Goal: Information Seeking & Learning: Learn about a topic

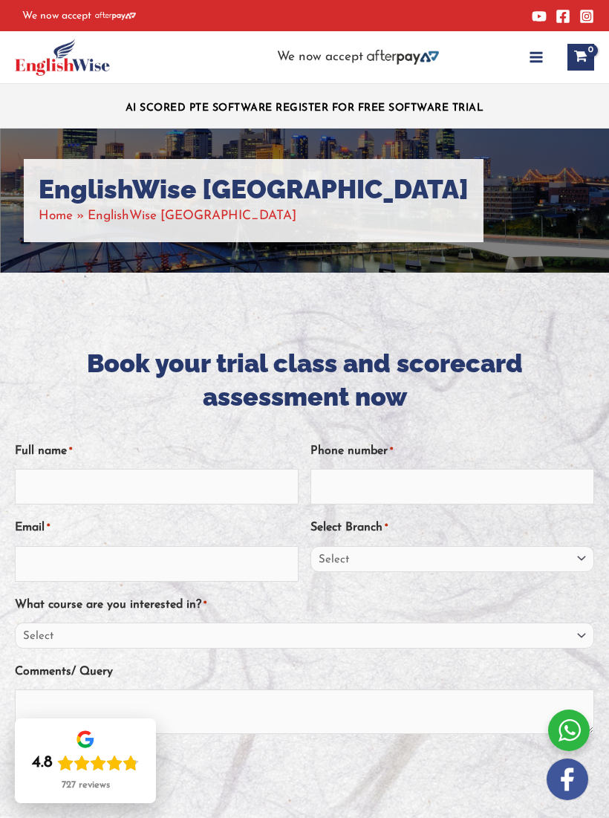
click at [537, 60] on icon "button" at bounding box center [536, 57] width 15 height 15
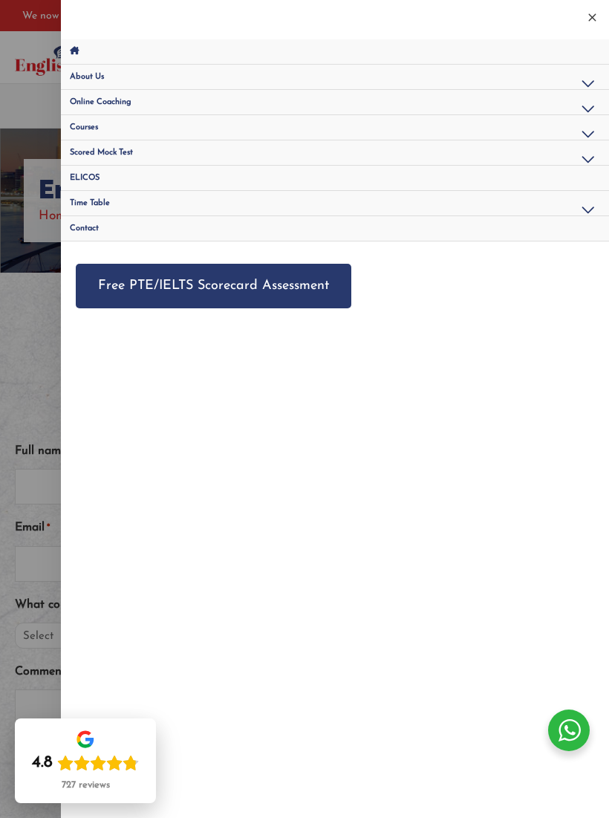
click at [587, 137] on button "Menu Toggle" at bounding box center [588, 135] width 36 height 41
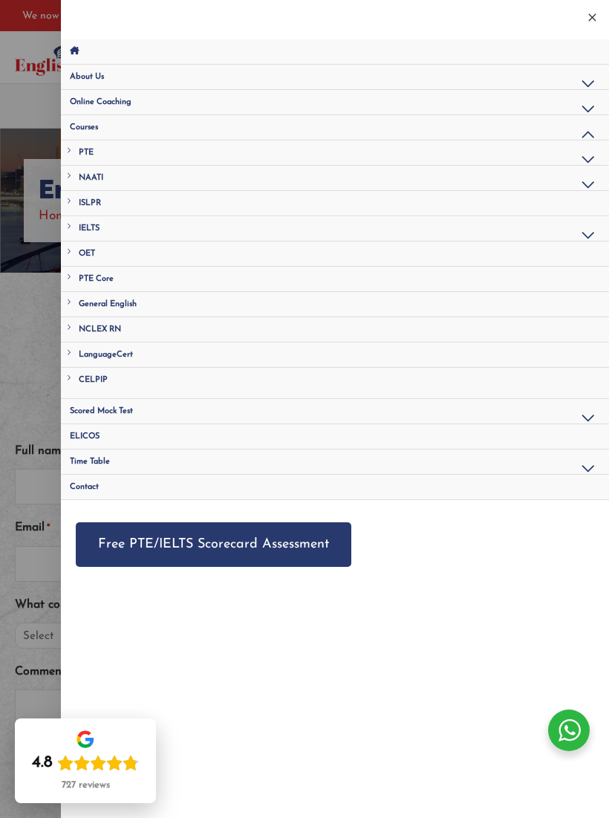
click at [589, 230] on button "Menu Toggle" at bounding box center [588, 236] width 36 height 41
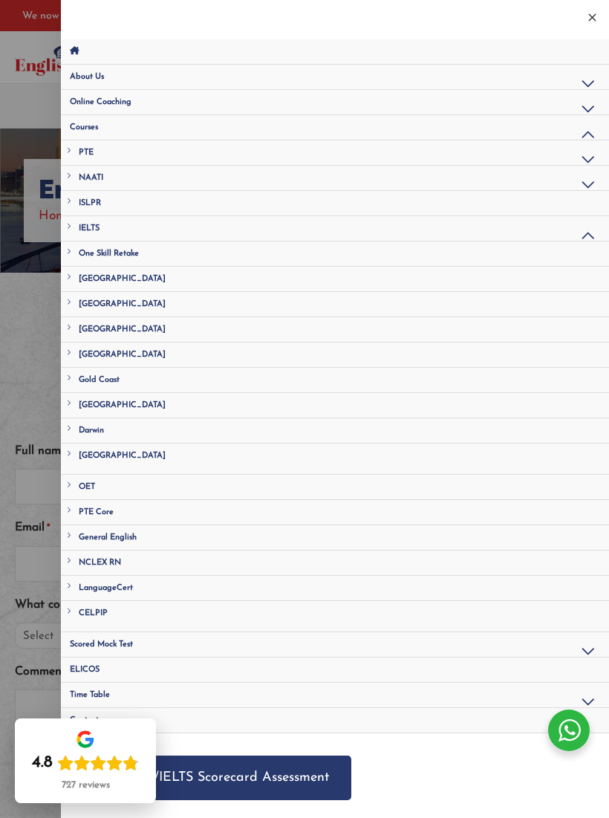
click at [135, 333] on link "[GEOGRAPHIC_DATA]" at bounding box center [335, 329] width 548 height 25
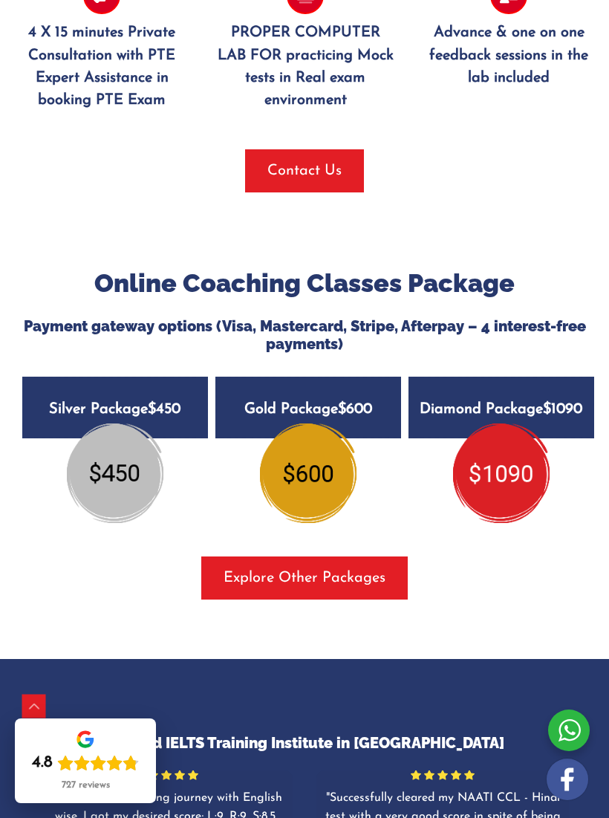
scroll to position [2256, 0]
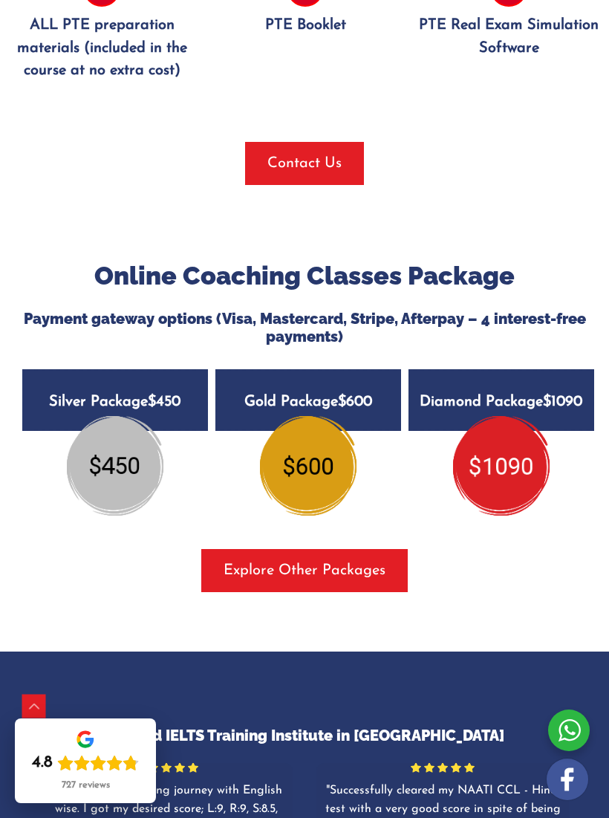
click at [318, 560] on span "Explore Other Packages" at bounding box center [305, 570] width 162 height 21
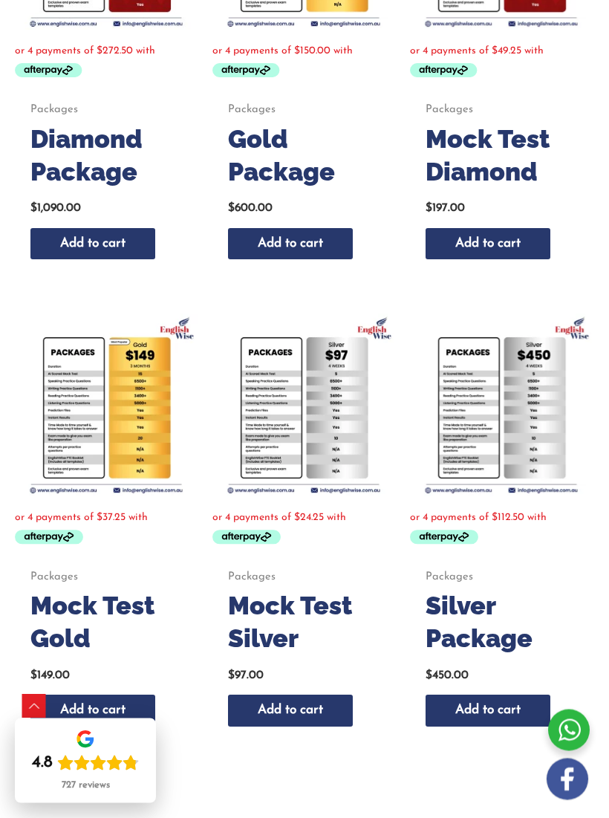
scroll to position [626, 0]
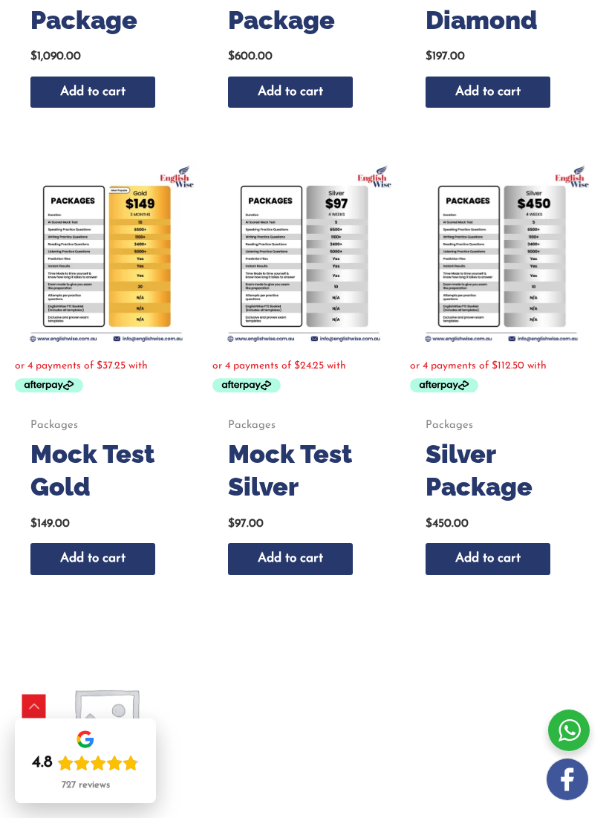
click at [501, 495] on h2 "Silver Package" at bounding box center [500, 469] width 151 height 65
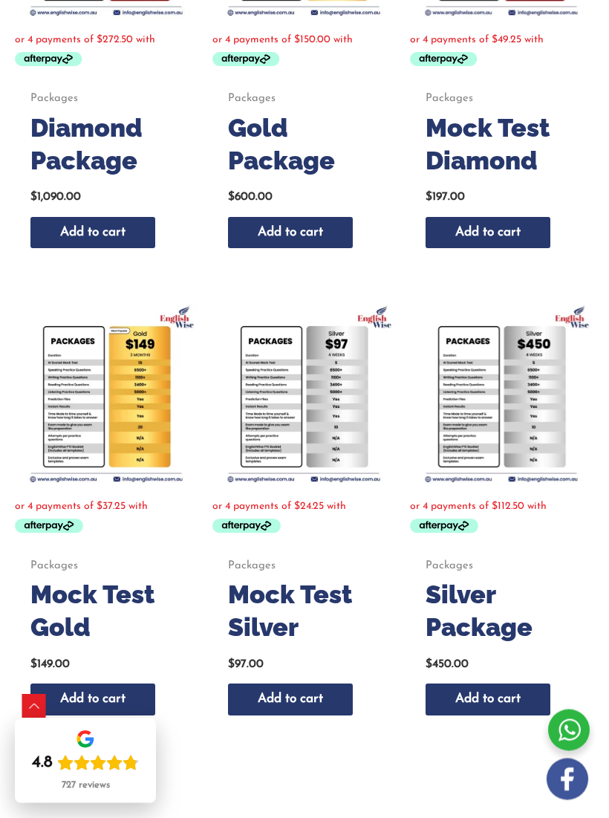
scroll to position [486, 0]
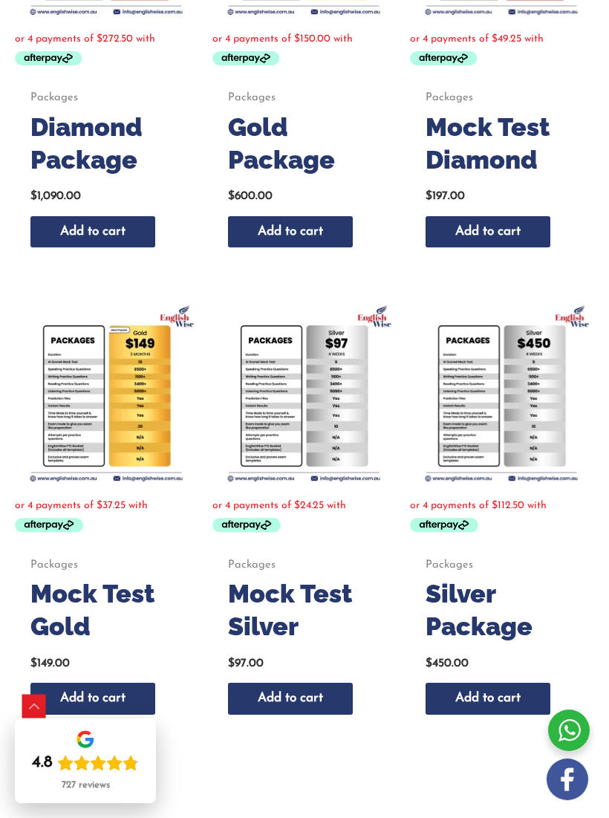
click at [232, 607] on h2 "Mock Test Silver" at bounding box center [303, 609] width 151 height 65
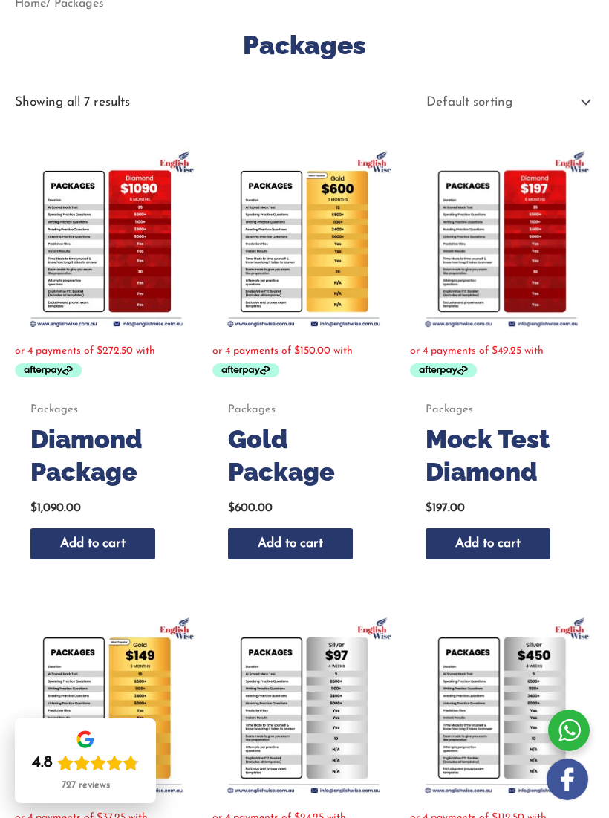
scroll to position [172, 0]
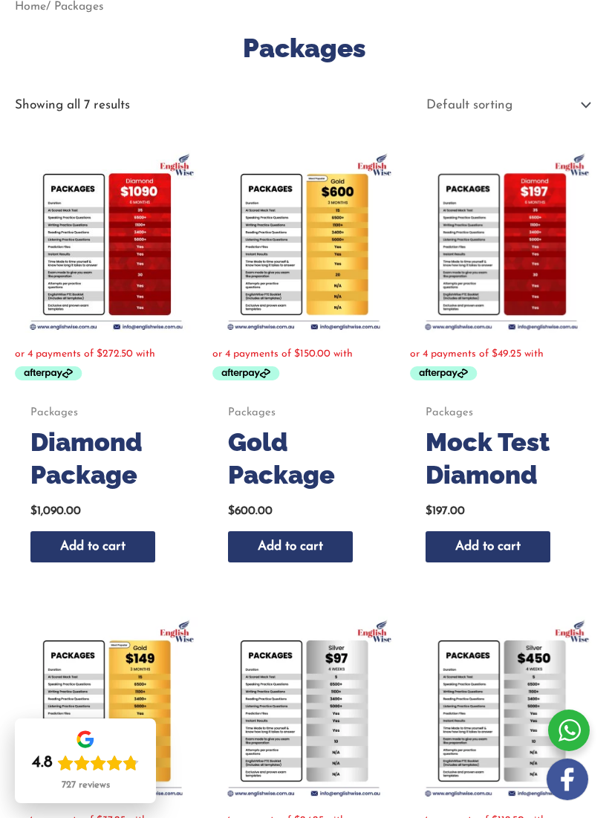
click at [522, 466] on h2 "Mock Test Diamond" at bounding box center [500, 457] width 151 height 65
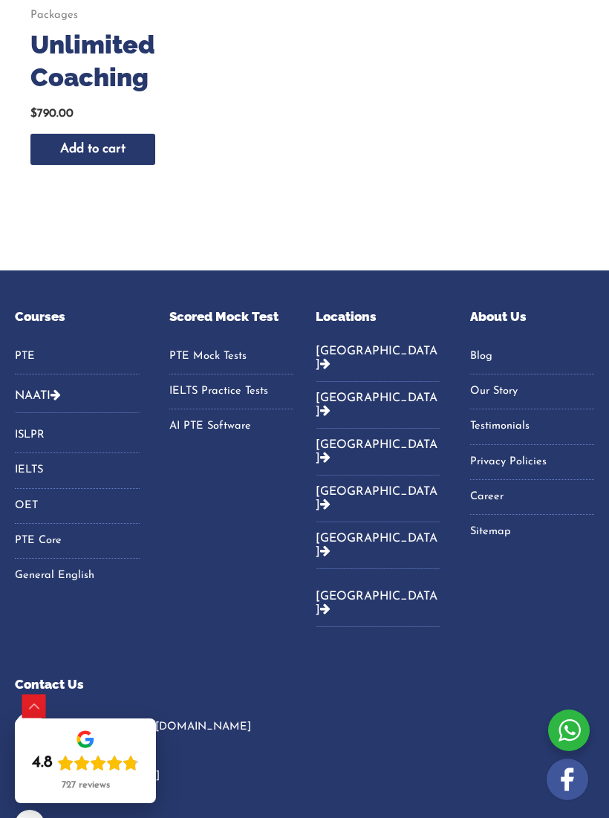
scroll to position [1578, 0]
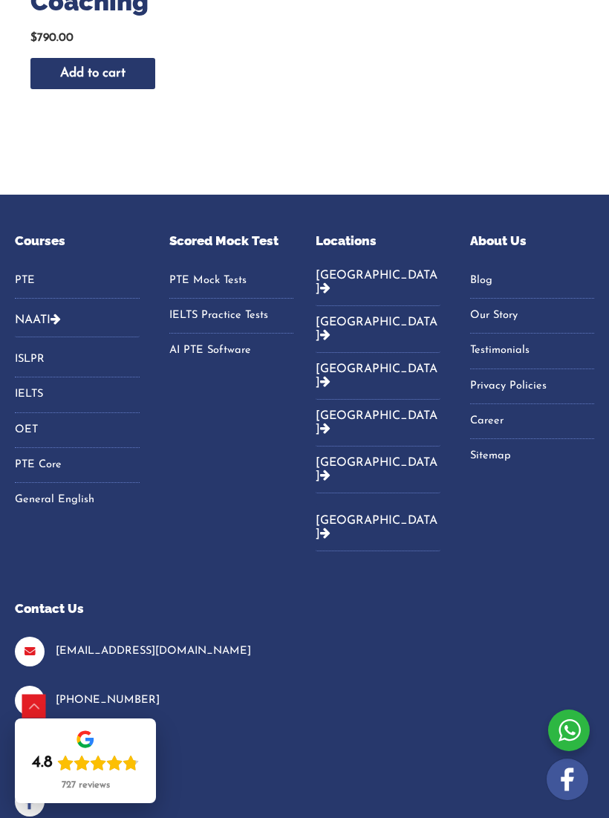
click at [190, 319] on link "IELTS Practice Tests" at bounding box center [231, 315] width 125 height 22
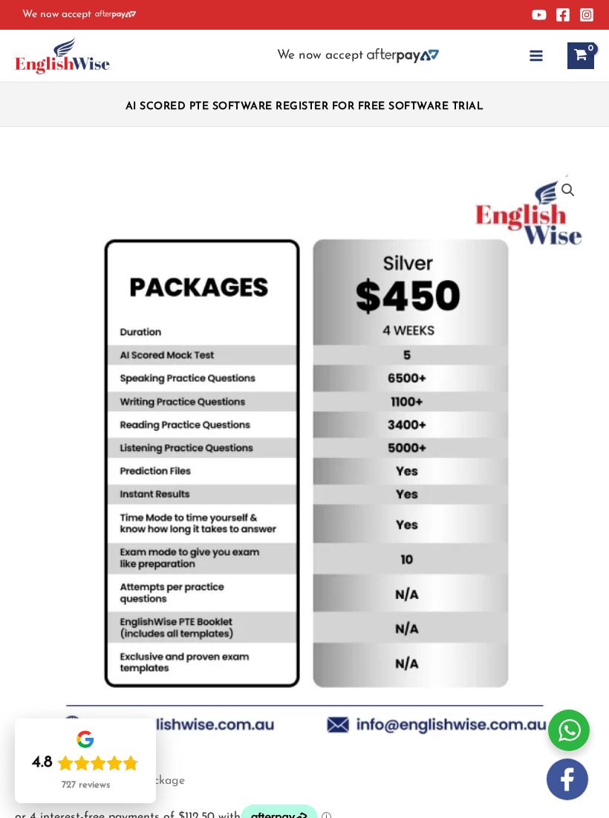
scroll to position [5, 0]
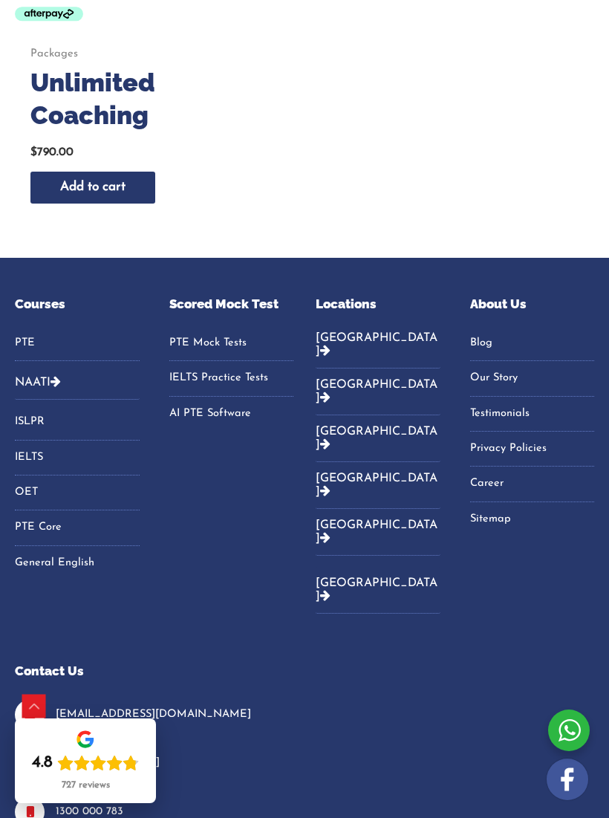
scroll to position [1743, 0]
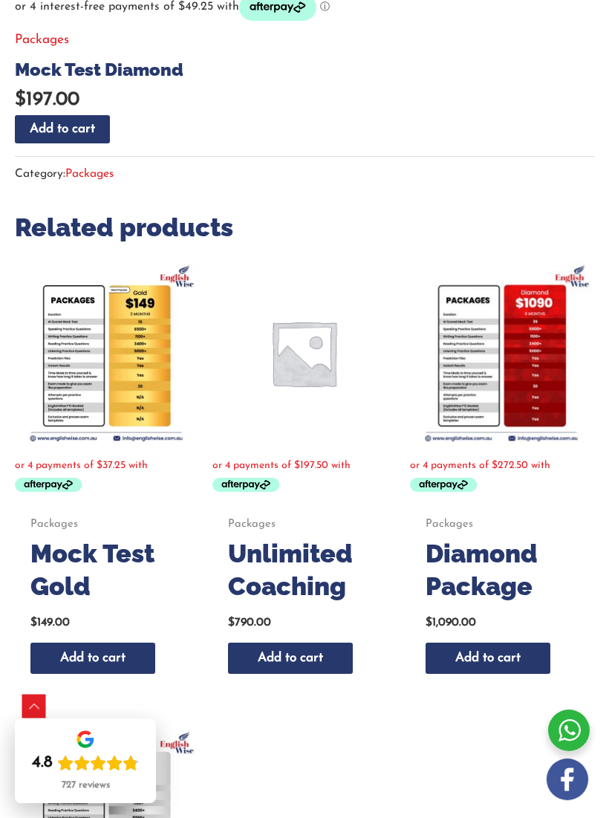
scroll to position [821, 0]
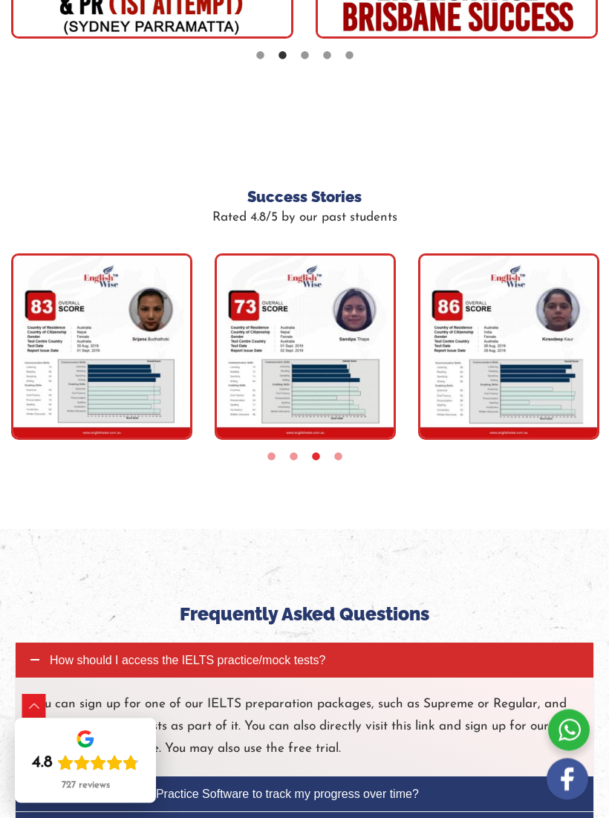
scroll to position [4953, 0]
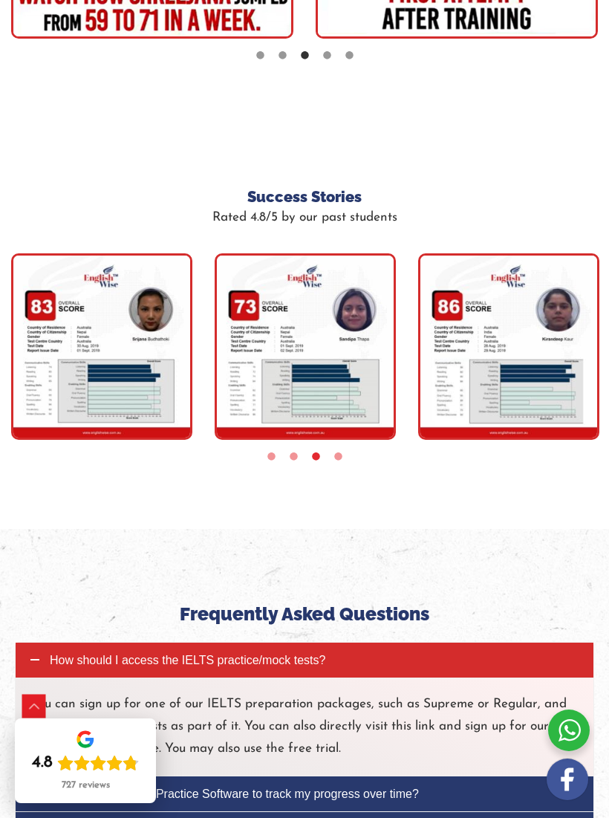
click at [67, 397] on img "tracker" at bounding box center [101, 346] width 181 height 186
click at [90, 385] on img "tracker" at bounding box center [101, 346] width 181 height 186
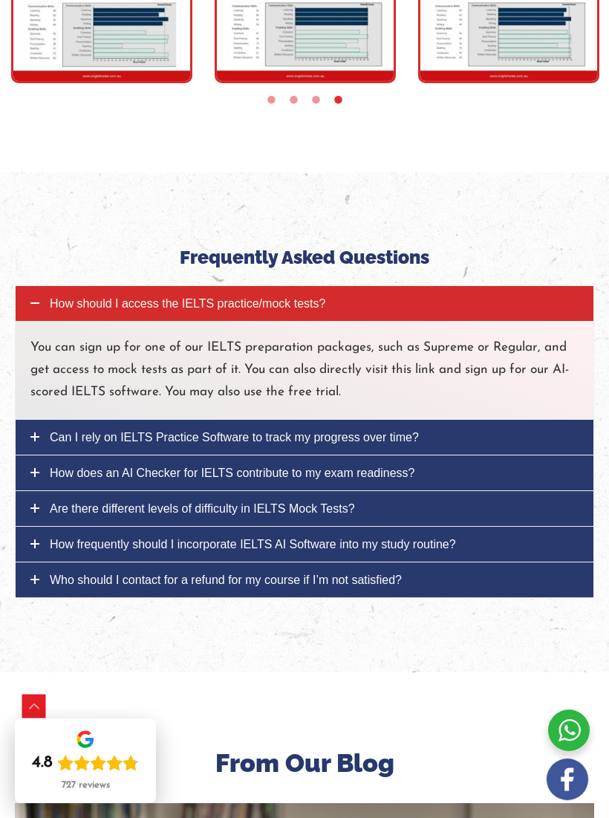
scroll to position [5308, 0]
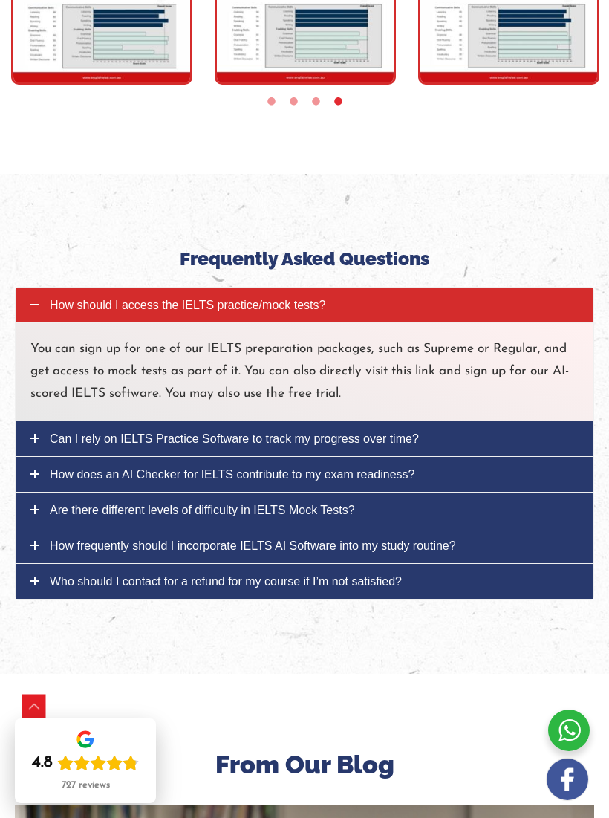
click at [535, 527] on link "Are there different levels of difficulty in IELTS Mock Tests?" at bounding box center [305, 509] width 578 height 35
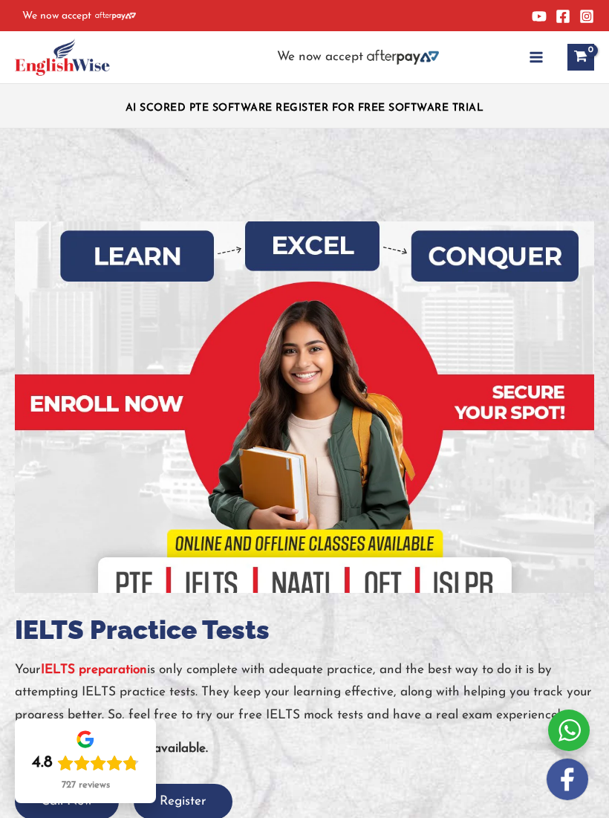
click at [541, 71] on button "Main Menu" at bounding box center [536, 57] width 33 height 33
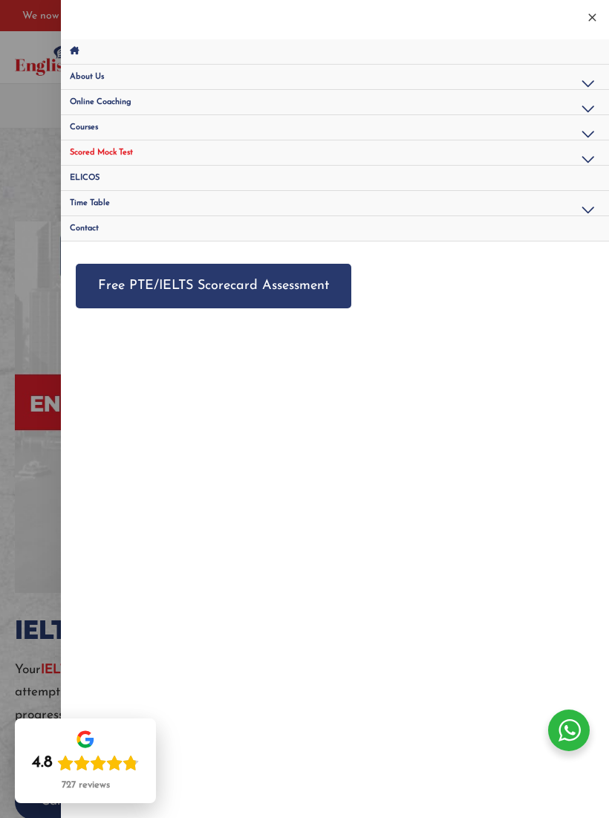
click at [90, 294] on link "Free PTE/IELTS Scorecard Assessment" at bounding box center [213, 286] width 275 height 45
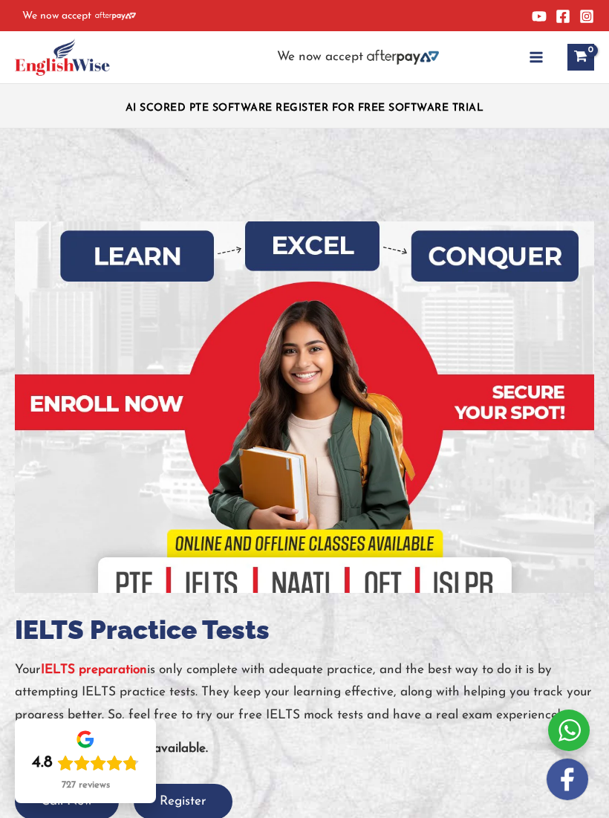
click at [533, 59] on icon "button" at bounding box center [536, 57] width 15 height 15
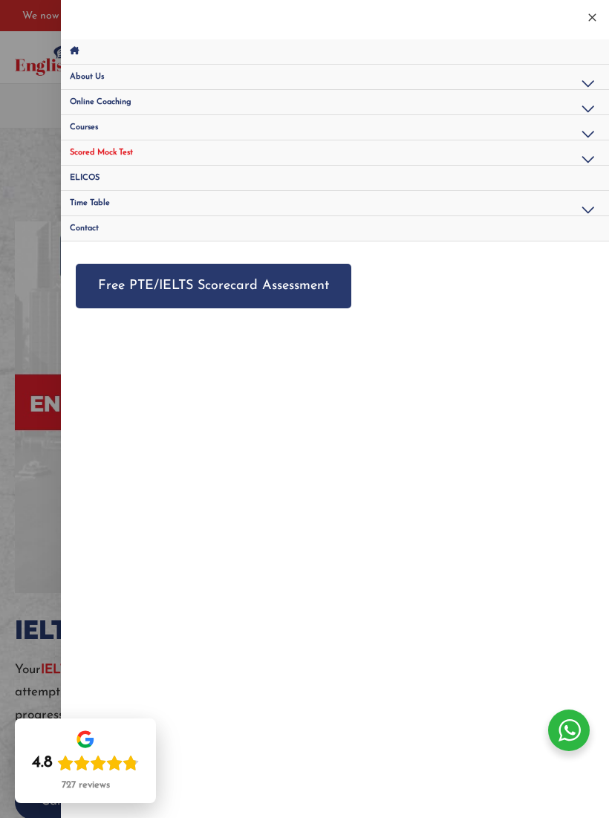
click at [154, 290] on link "Free PTE/IELTS Scorecard Assessment" at bounding box center [213, 286] width 275 height 45
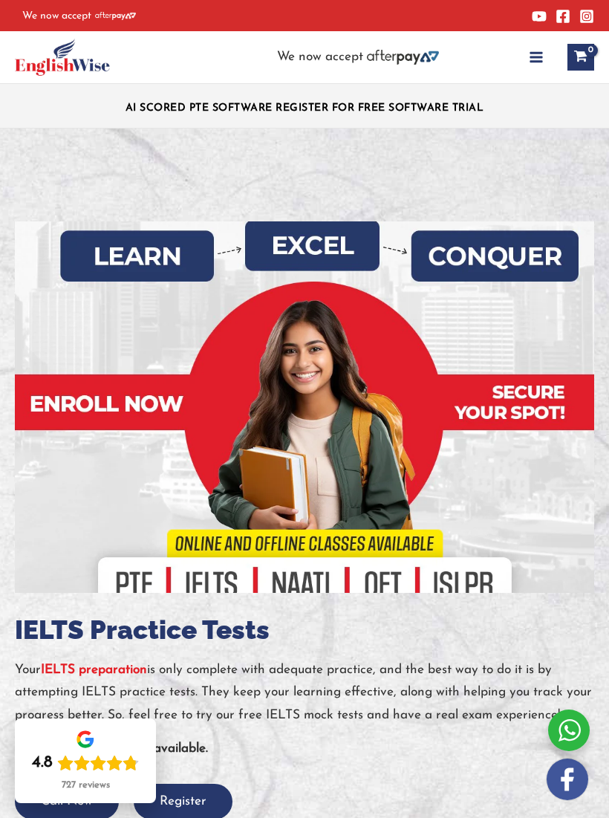
click at [535, 59] on icon "button" at bounding box center [536, 57] width 15 height 15
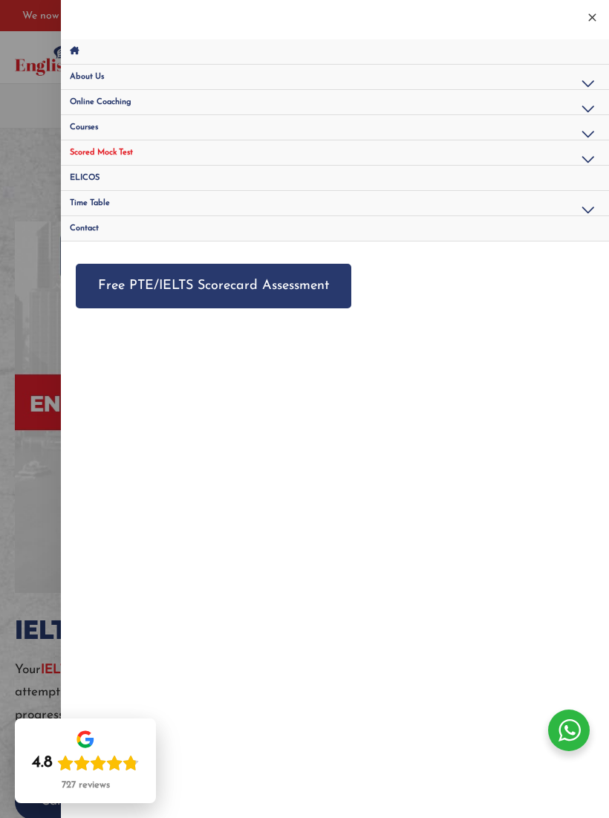
click at [578, 133] on button "Menu Toggle" at bounding box center [588, 135] width 36 height 41
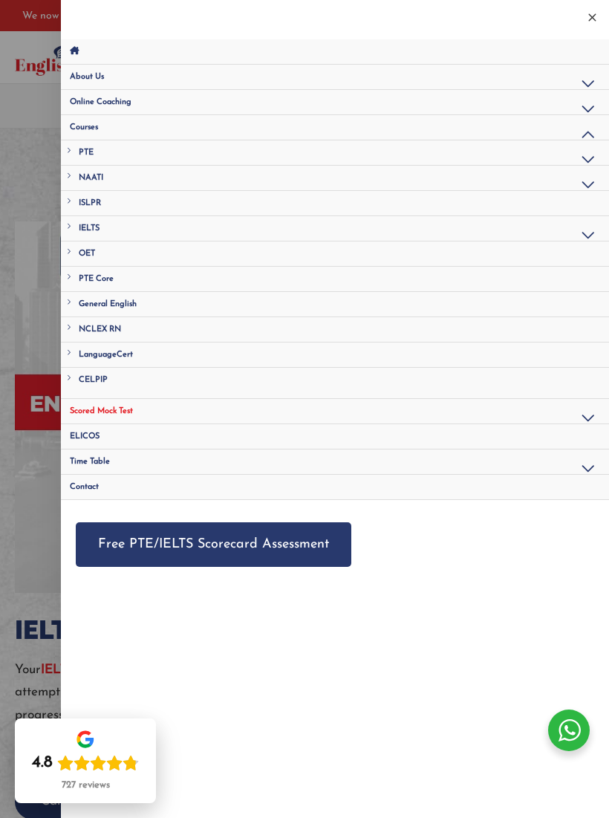
click at [91, 229] on span "IELTS" at bounding box center [89, 228] width 21 height 8
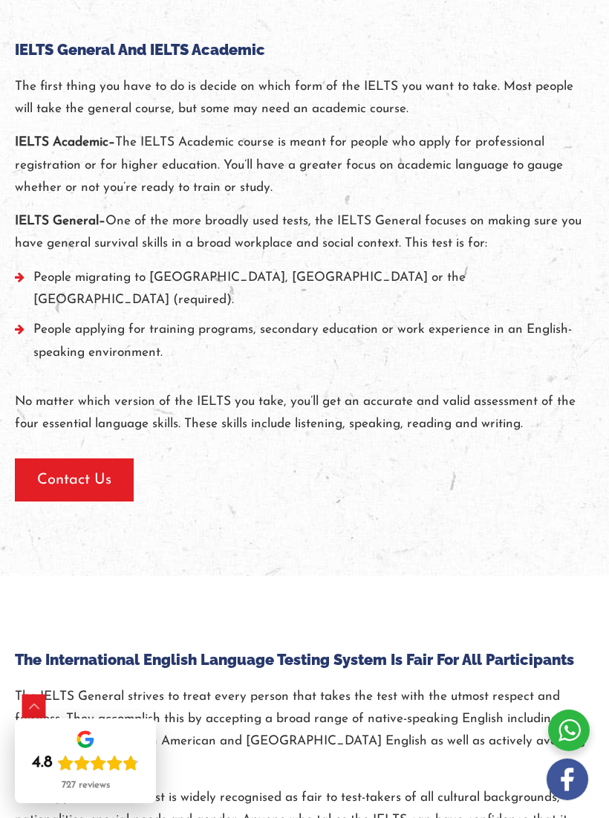
scroll to position [474, 0]
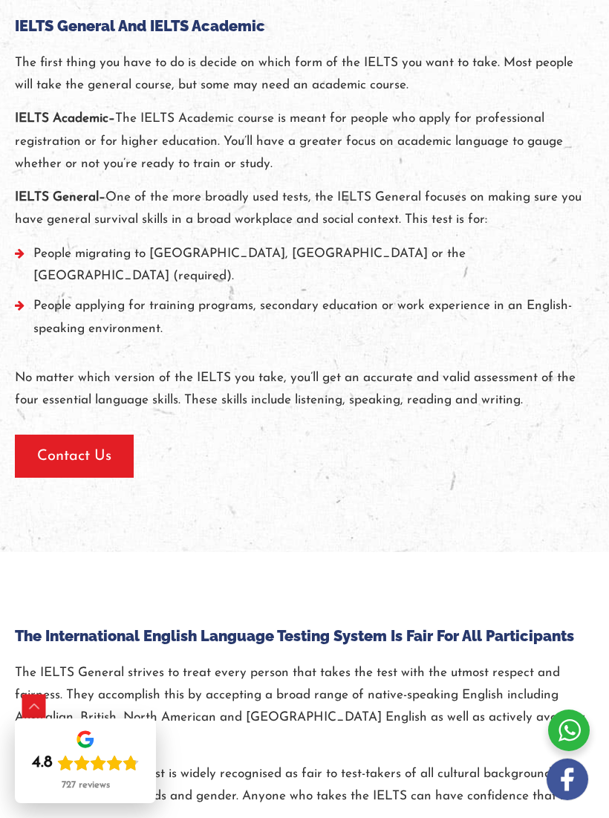
click at [68, 446] on span "Contact Us" at bounding box center [74, 456] width 74 height 21
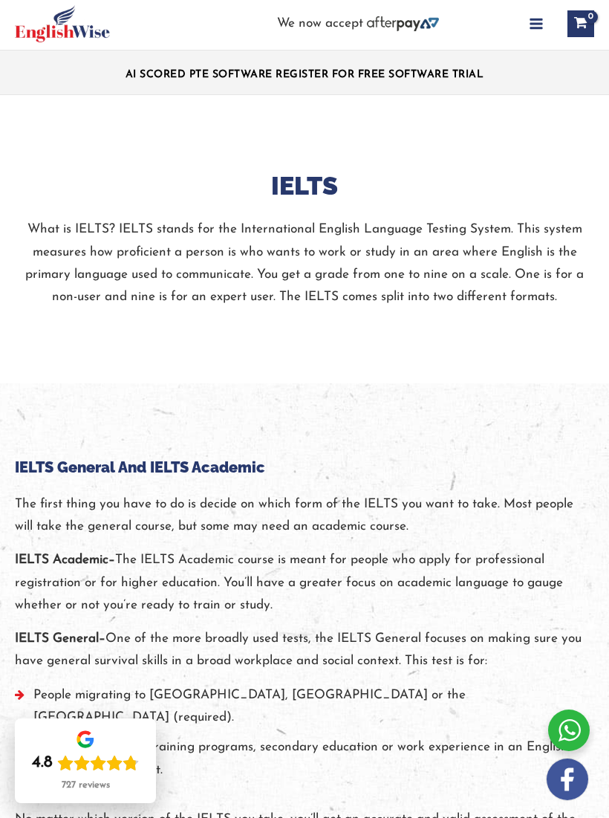
scroll to position [0, 0]
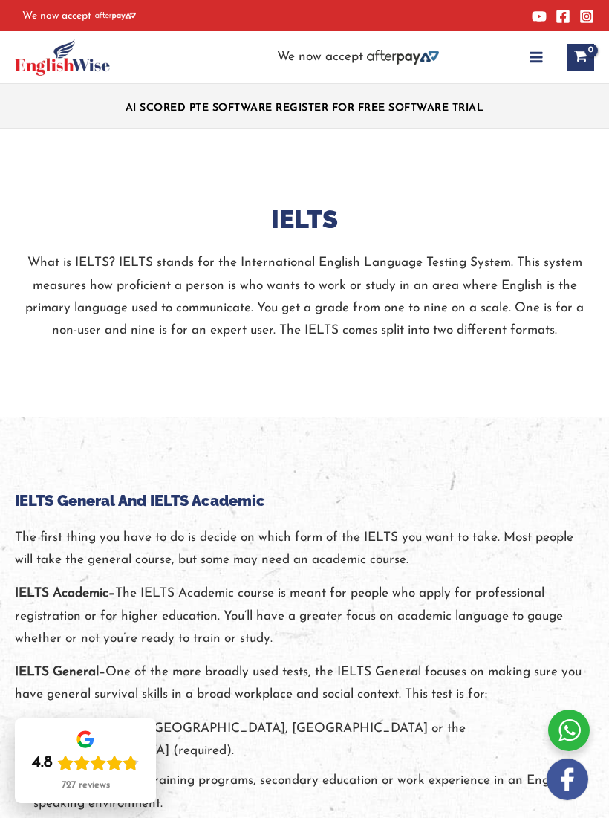
click at [522, 71] on button "Main Menu" at bounding box center [536, 57] width 33 height 33
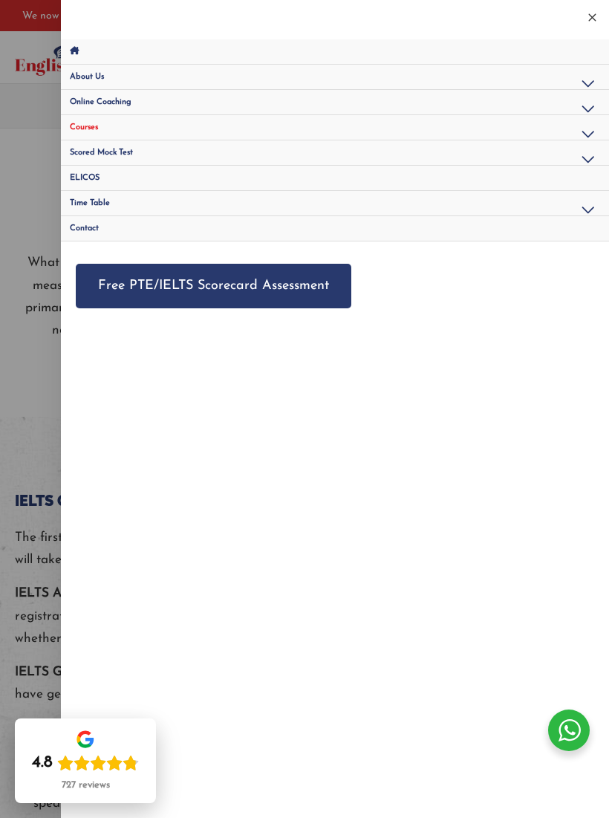
click at [587, 204] on button "Menu Toggle" at bounding box center [588, 211] width 36 height 41
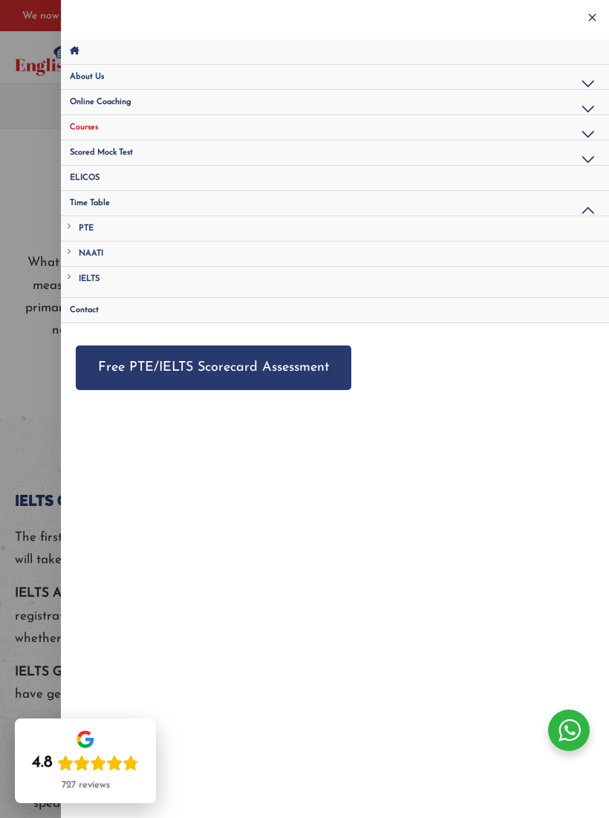
click at [85, 282] on span "IELTS" at bounding box center [89, 279] width 21 height 8
click at [26, 365] on div at bounding box center [304, 409] width 609 height 818
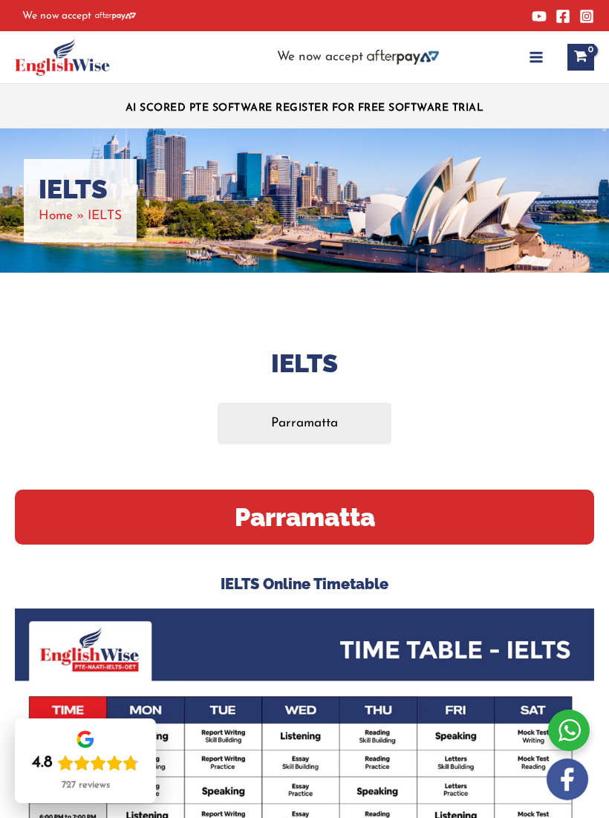
click at [248, 417] on link "Parramatta" at bounding box center [305, 423] width 174 height 42
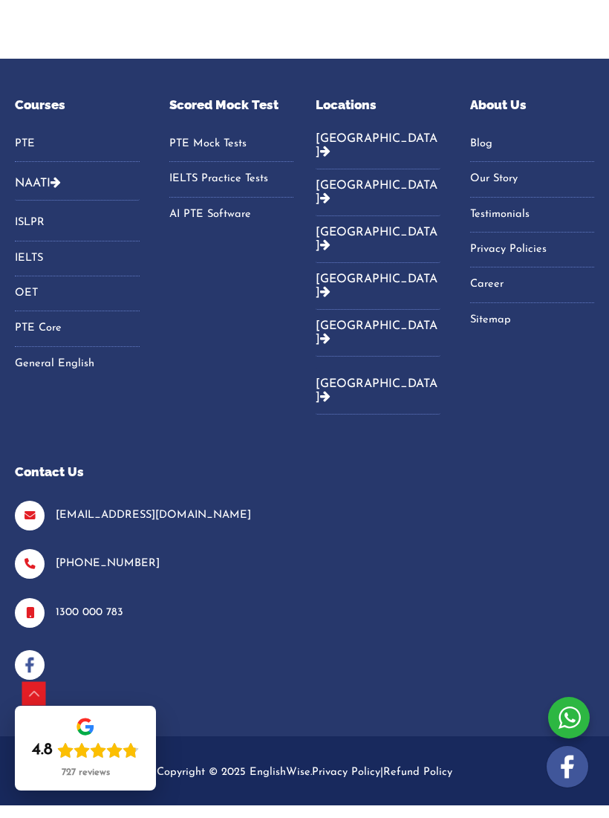
scroll to position [1230, 0]
